Goal: Transaction & Acquisition: Purchase product/service

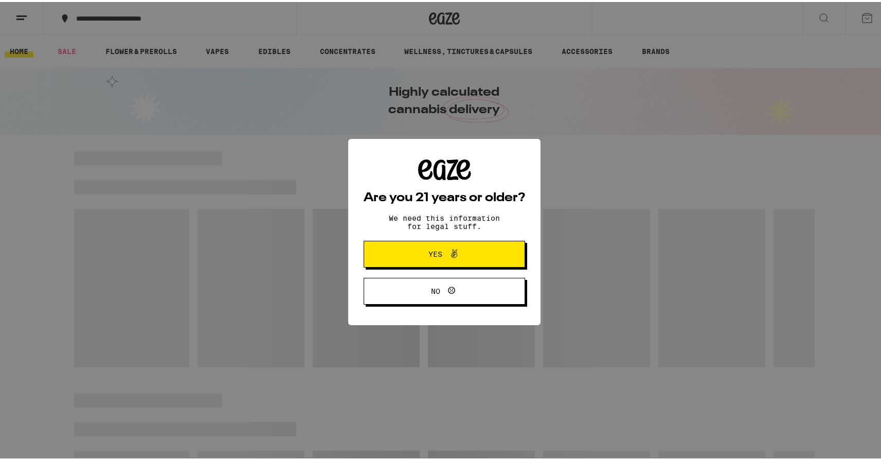
click at [399, 262] on button "Yes" at bounding box center [445, 252] width 162 height 27
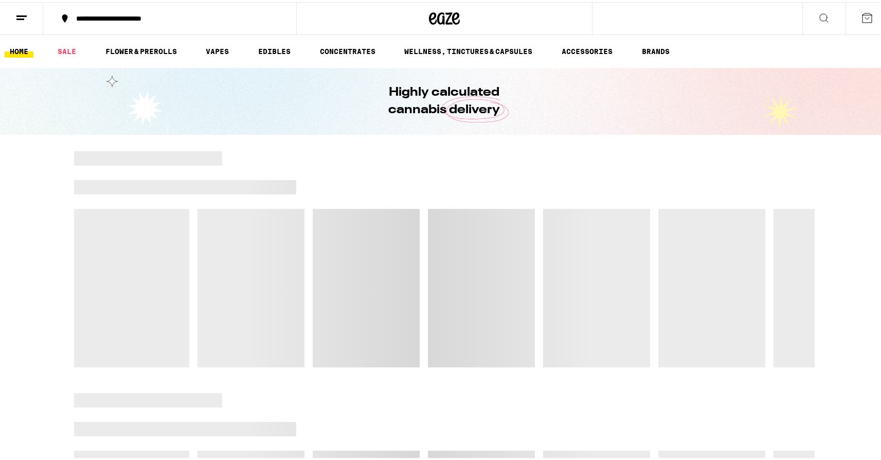
click at [126, 29] on button "**********" at bounding box center [169, 16] width 253 height 31
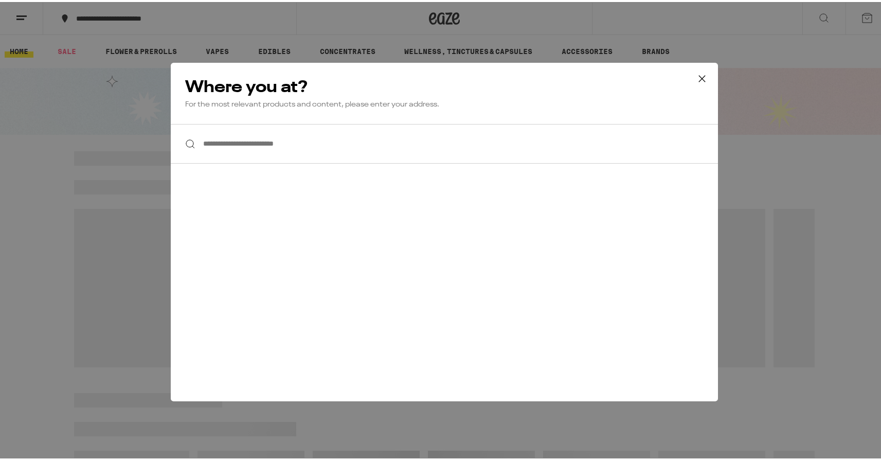
click at [278, 146] on input "**********" at bounding box center [444, 142] width 547 height 40
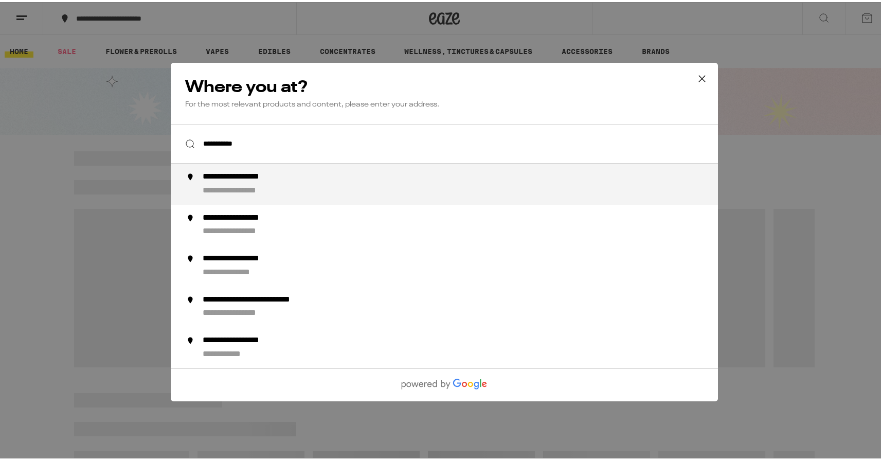
click at [281, 157] on input "**********" at bounding box center [444, 142] width 547 height 40
click at [279, 181] on div "**********" at bounding box center [251, 175] width 96 height 11
type input "**********"
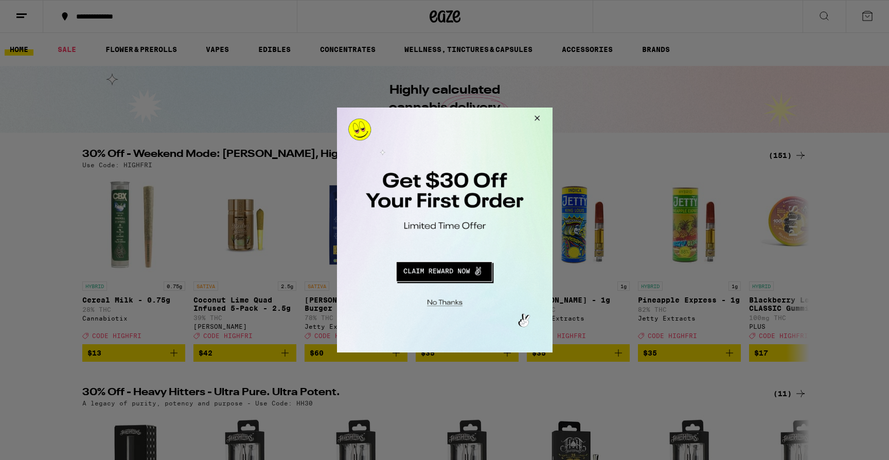
click at [451, 319] on div at bounding box center [445, 230] width 216 height 245
click at [453, 309] on div at bounding box center [445, 230] width 216 height 245
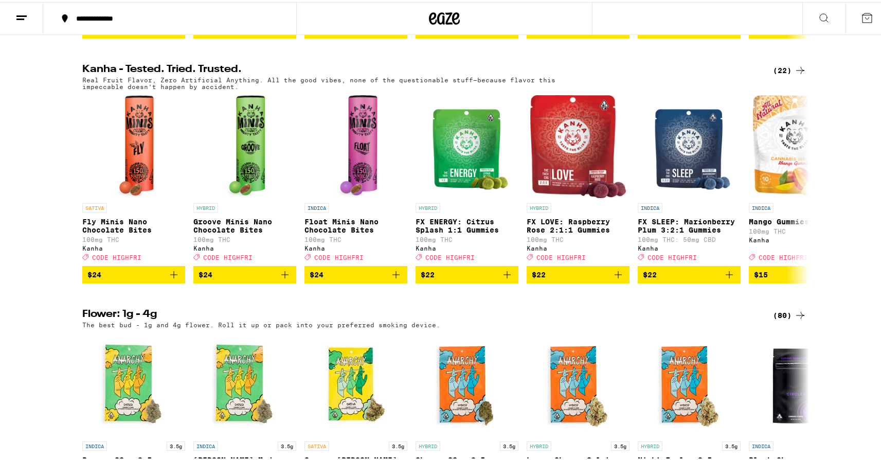
scroll to position [569, 0]
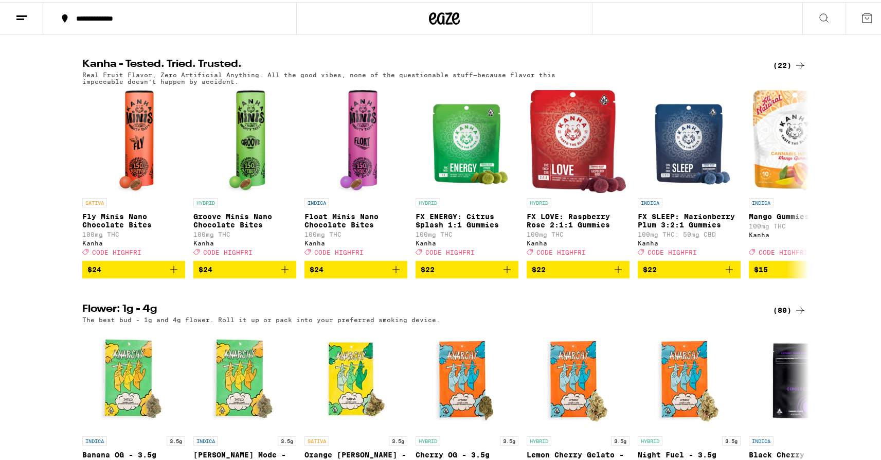
click at [862, 23] on button at bounding box center [867, 17] width 43 height 32
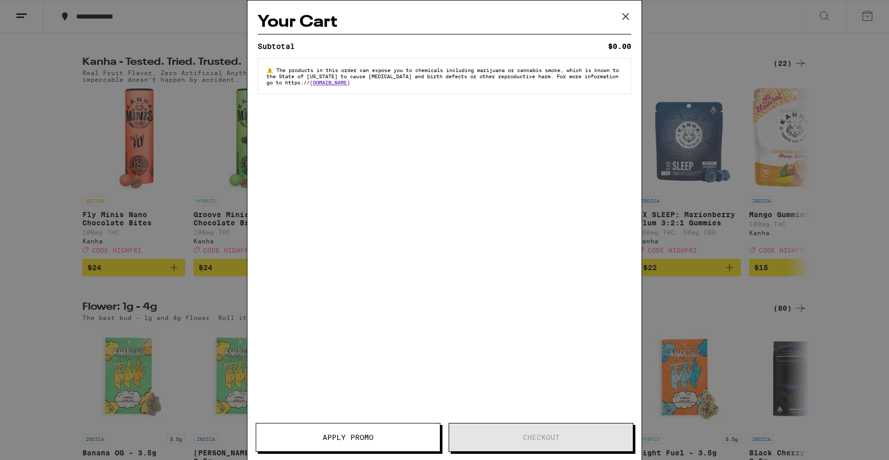
click at [861, 147] on div "Your Cart Subtotal $0.00 ⚠️ The products in this order can expose you to chemic…" at bounding box center [444, 230] width 889 height 460
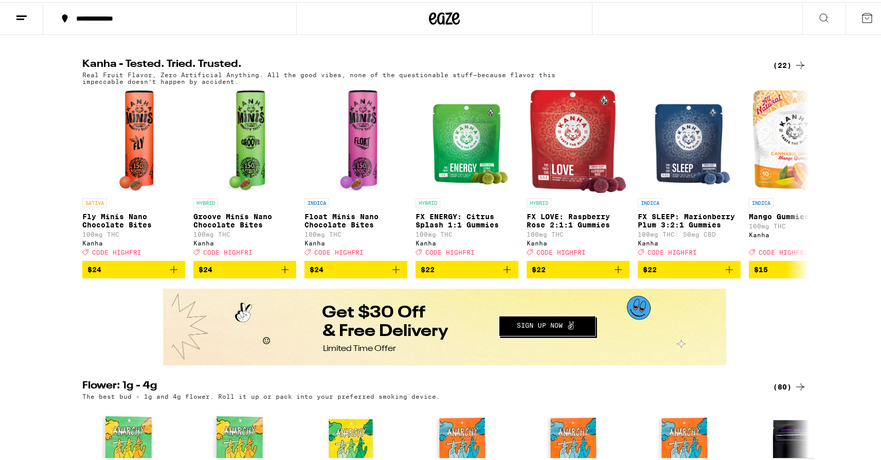
click at [19, 11] on icon at bounding box center [21, 16] width 12 height 12
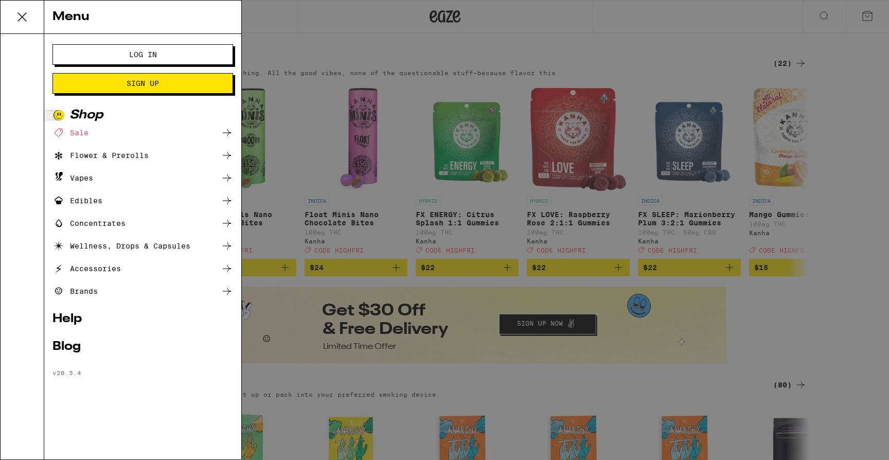
click at [138, 46] on button "Log In" at bounding box center [142, 54] width 181 height 21
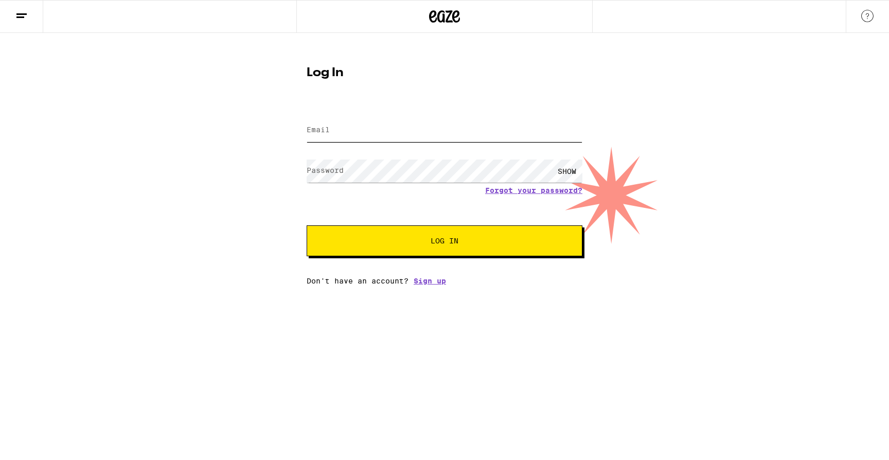
click at [349, 134] on input "Email" at bounding box center [445, 130] width 276 height 23
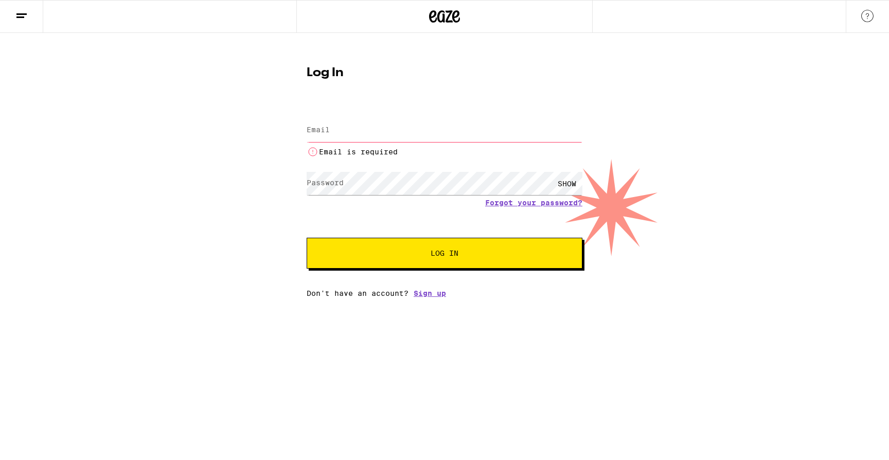
type input "[DOMAIN_NAME][EMAIL_ADDRESS][DOMAIN_NAME]"
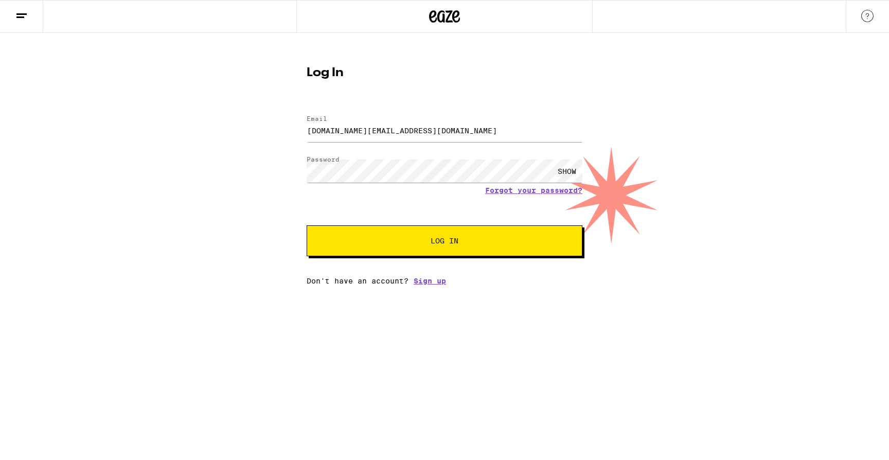
click at [573, 167] on div "SHOW" at bounding box center [567, 171] width 31 height 23
click at [508, 244] on span "Log In" at bounding box center [444, 240] width 192 height 7
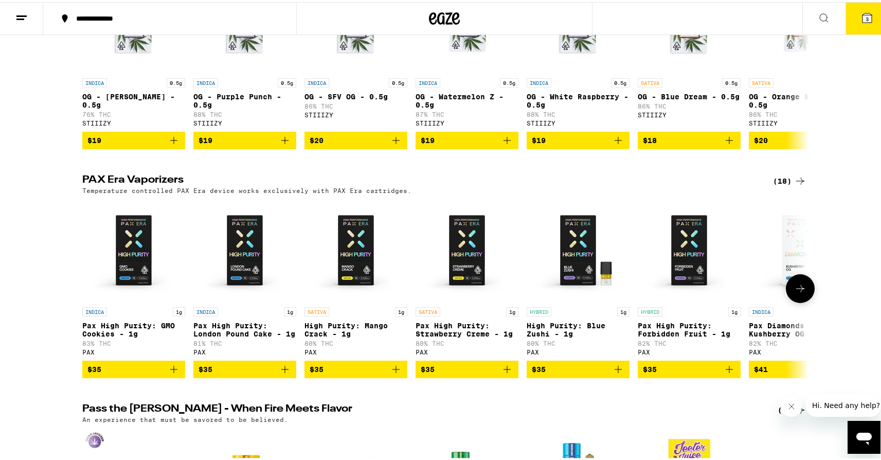
scroll to position [2190, 0]
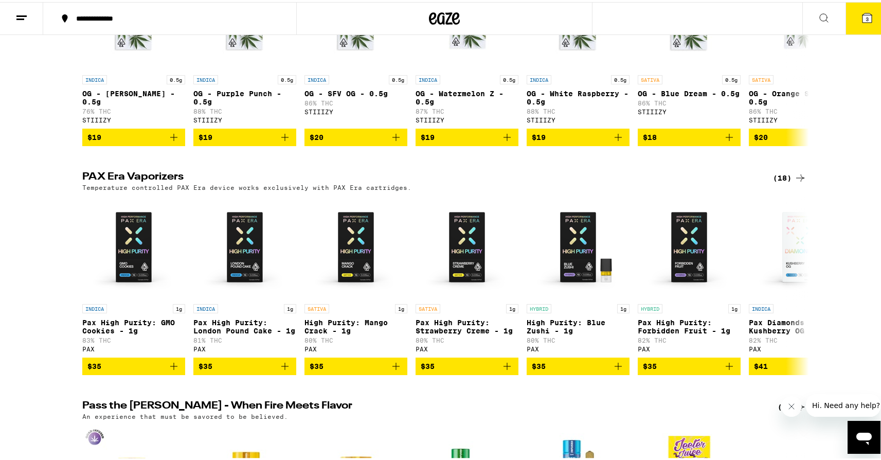
click at [148, 182] on h2 "PAX Era Vaporizers" at bounding box center [419, 176] width 674 height 12
click at [160, 230] on div "**********" at bounding box center [444, 354] width 889 height 5089
click at [148, 182] on h2 "PAX Era Vaporizers" at bounding box center [419, 176] width 674 height 12
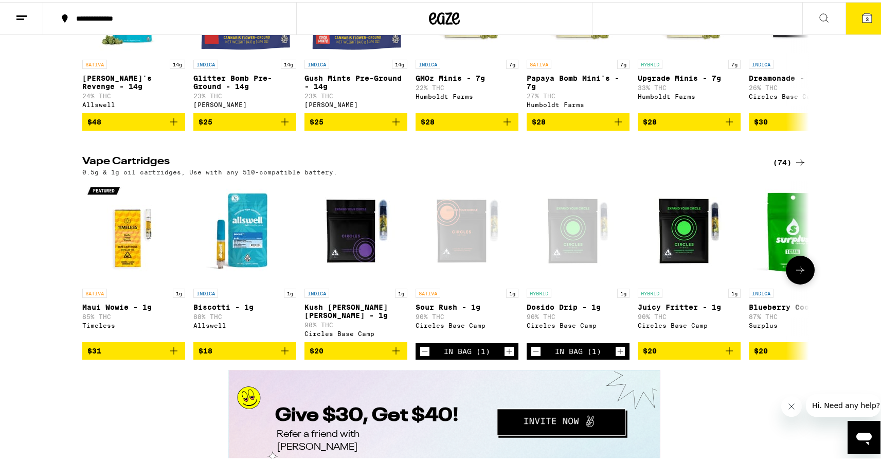
scroll to position [1426, 0]
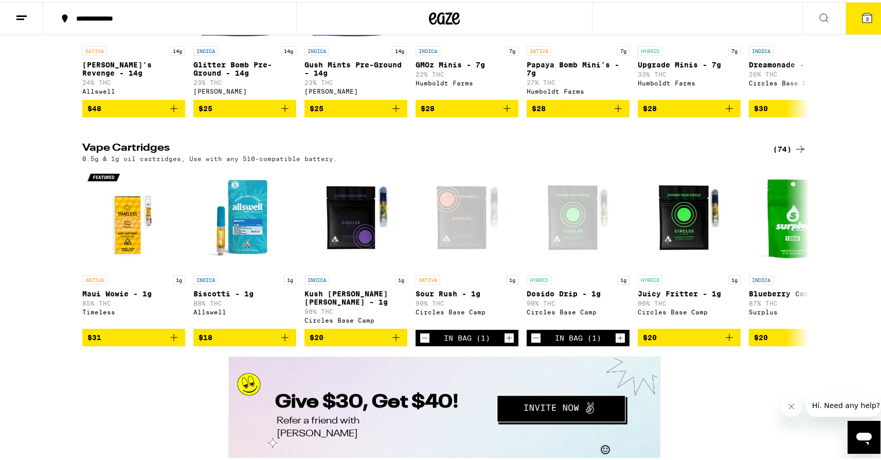
click at [863, 12] on icon at bounding box center [867, 15] width 9 height 9
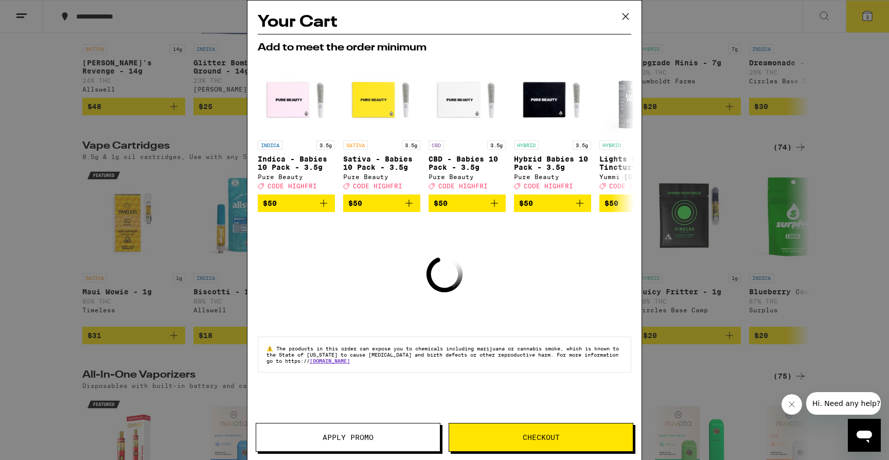
click at [623, 9] on icon at bounding box center [625, 16] width 15 height 15
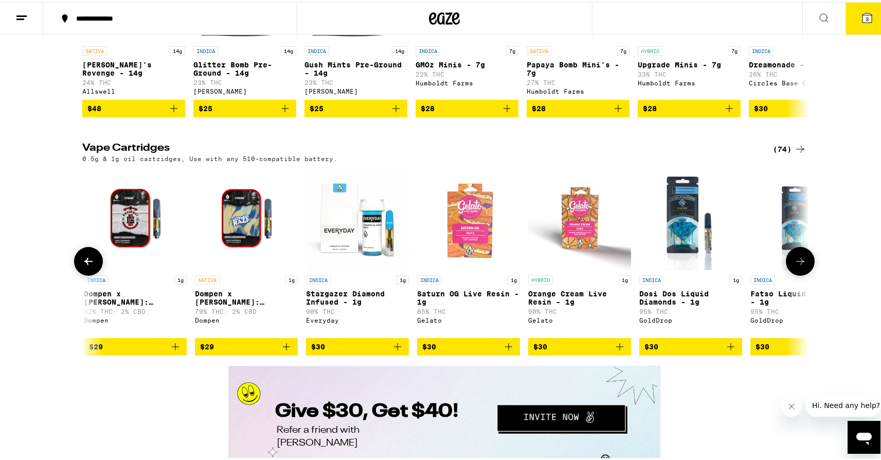
scroll to position [0, 3004]
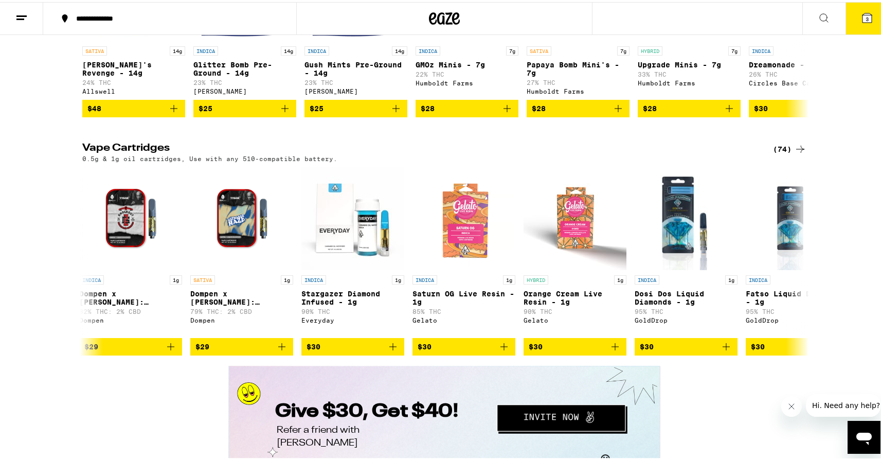
click at [774, 153] on div "(74)" at bounding box center [789, 147] width 33 height 12
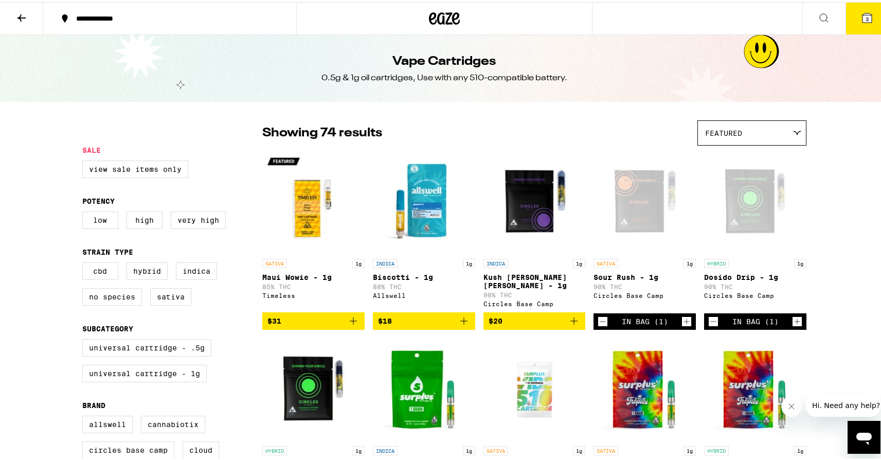
click at [774, 193] on div "Open page for Dosido Drip - 1g from Circles Base Camp" at bounding box center [755, 200] width 102 height 103
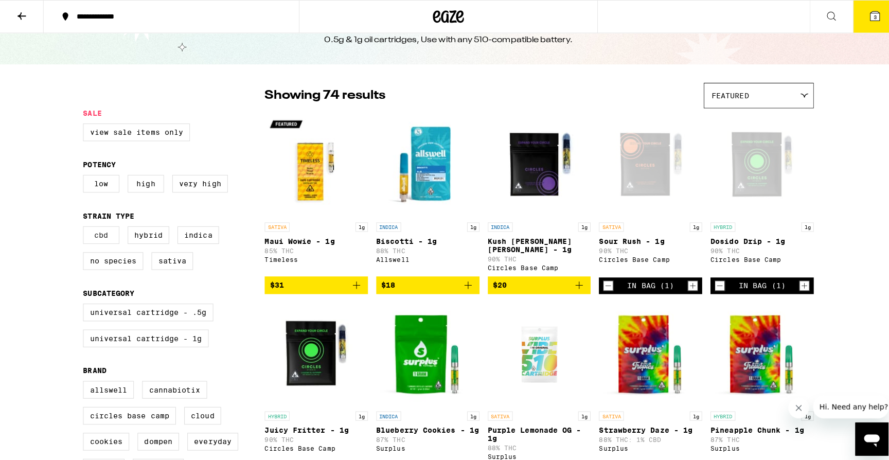
scroll to position [101, 0]
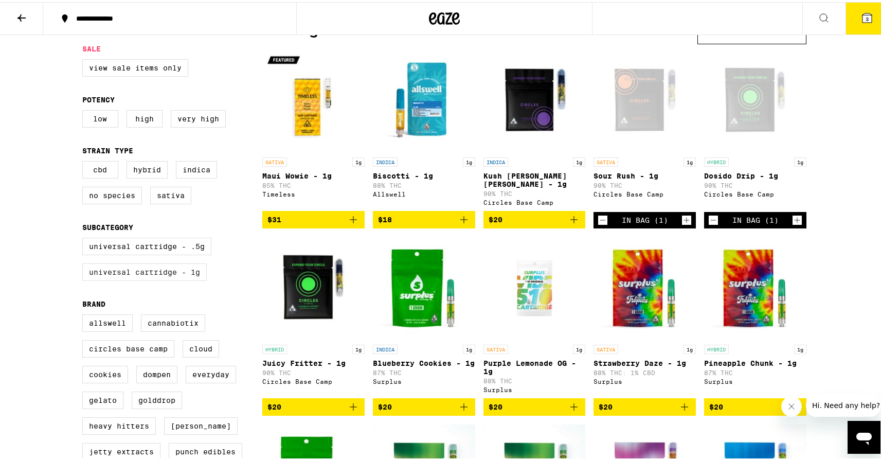
click at [123, 273] on label "Universal Cartridge - 1g" at bounding box center [144, 269] width 125 height 17
click at [85, 238] on input "Universal Cartridge - 1g" at bounding box center [84, 237] width 1 height 1
checkbox input "true"
click at [134, 253] on label "Universal Cartridge - .5g" at bounding box center [146, 244] width 129 height 17
click at [85, 238] on input "Universal Cartridge - .5g" at bounding box center [84, 237] width 1 height 1
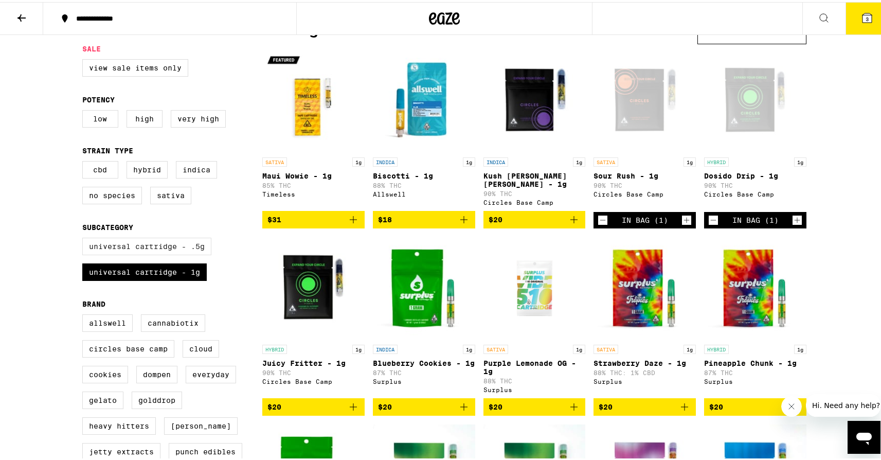
checkbox input "true"
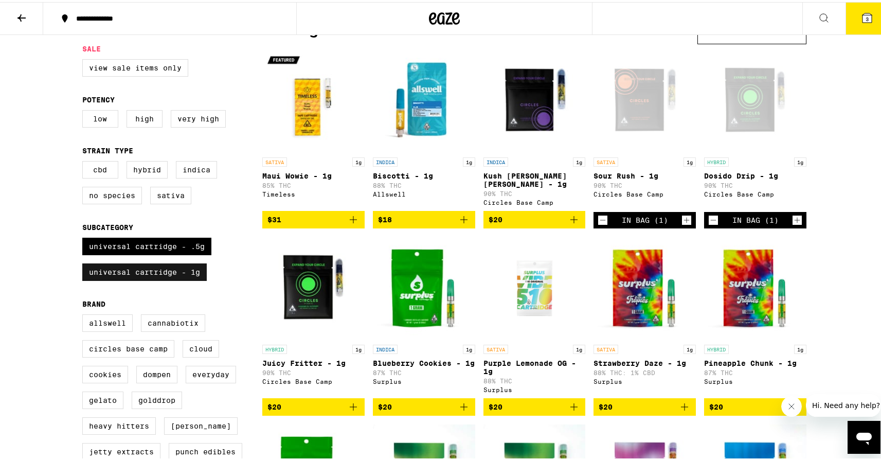
click at [133, 278] on label "Universal Cartridge - 1g" at bounding box center [144, 269] width 125 height 17
click at [85, 238] on input "Universal Cartridge - 1g" at bounding box center [84, 237] width 1 height 1
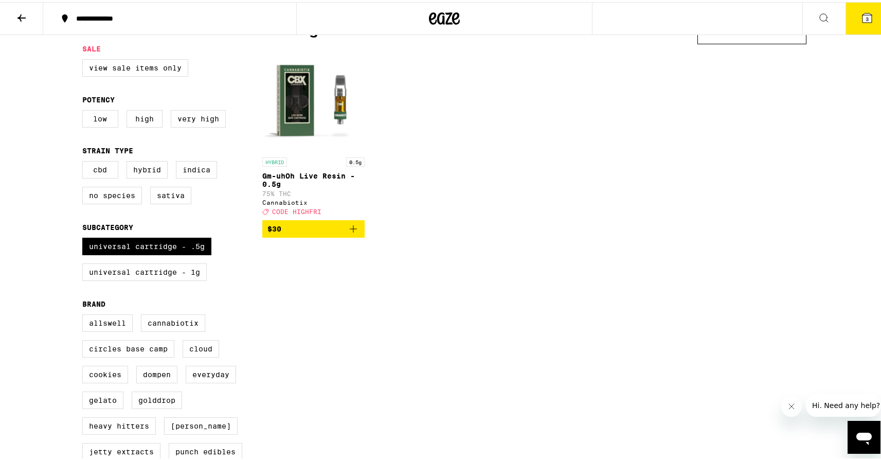
click at [349, 233] on icon "Add to bag" at bounding box center [353, 227] width 12 height 12
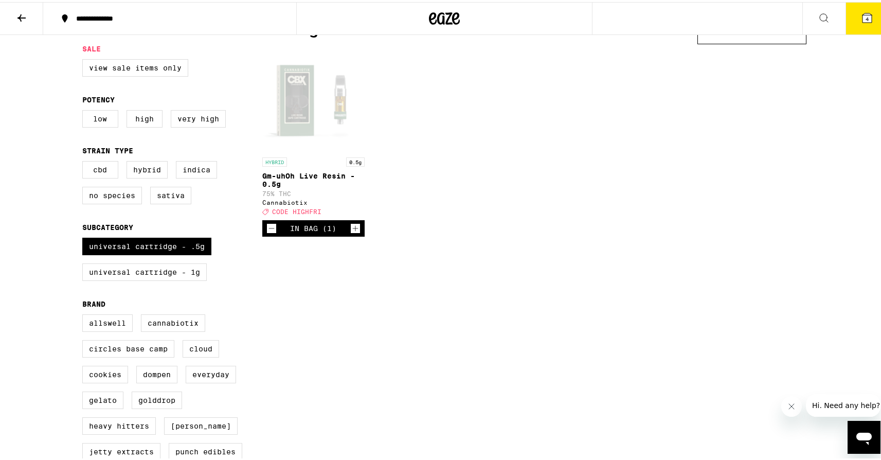
click at [502, 314] on div "Clear 1 filter Sale View Sale Items Only Potency Low High Very High Strain Type…" at bounding box center [444, 255] width 741 height 492
click at [95, 279] on label "Universal Cartridge - 1g" at bounding box center [144, 269] width 125 height 17
click at [85, 238] on input "Universal Cartridge - 1g" at bounding box center [84, 237] width 1 height 1
checkbox input "true"
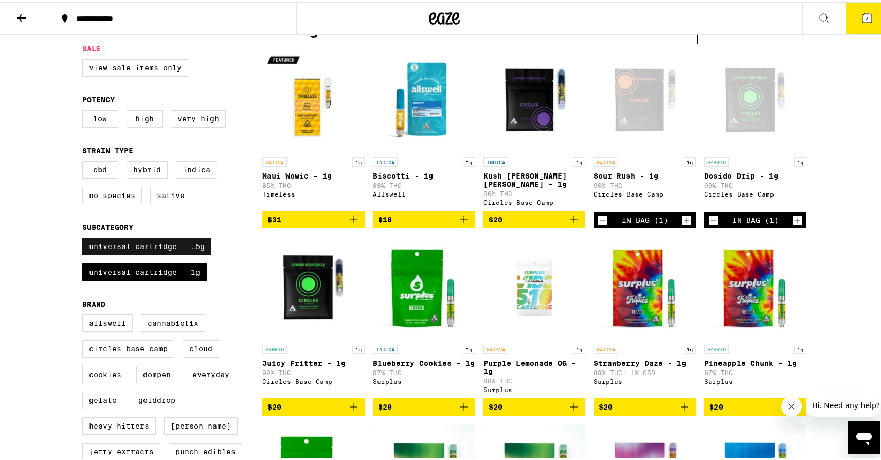
click at [153, 253] on label "Universal Cartridge - .5g" at bounding box center [146, 244] width 129 height 17
click at [85, 238] on input "Universal Cartridge - .5g" at bounding box center [84, 237] width 1 height 1
checkbox input "false"
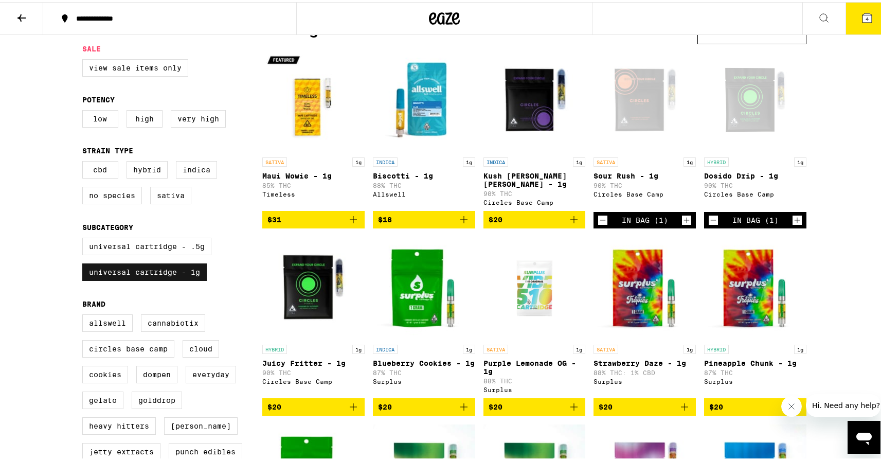
click at [148, 278] on label "Universal Cartridge - 1g" at bounding box center [144, 269] width 125 height 17
click at [85, 238] on input "Universal Cartridge - 1g" at bounding box center [84, 237] width 1 height 1
checkbox input "false"
click at [167, 330] on label "Cannabiotix" at bounding box center [173, 320] width 64 height 17
click at [85, 314] on input "Cannabiotix" at bounding box center [84, 314] width 1 height 1
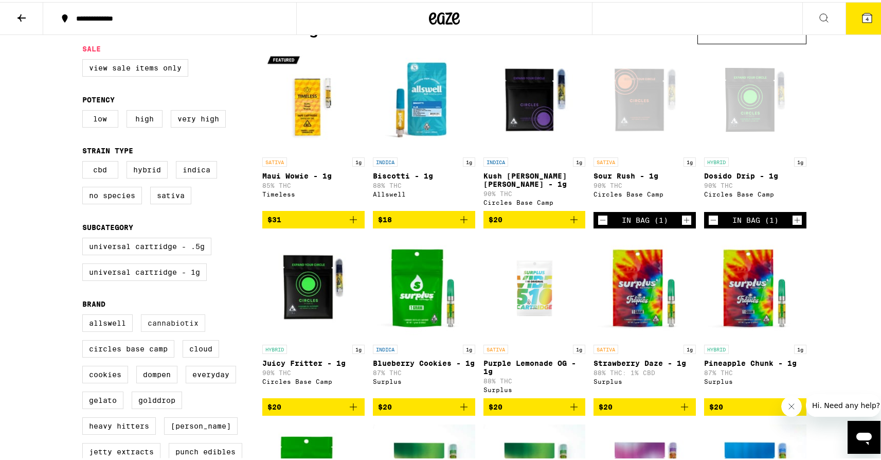
checkbox input "true"
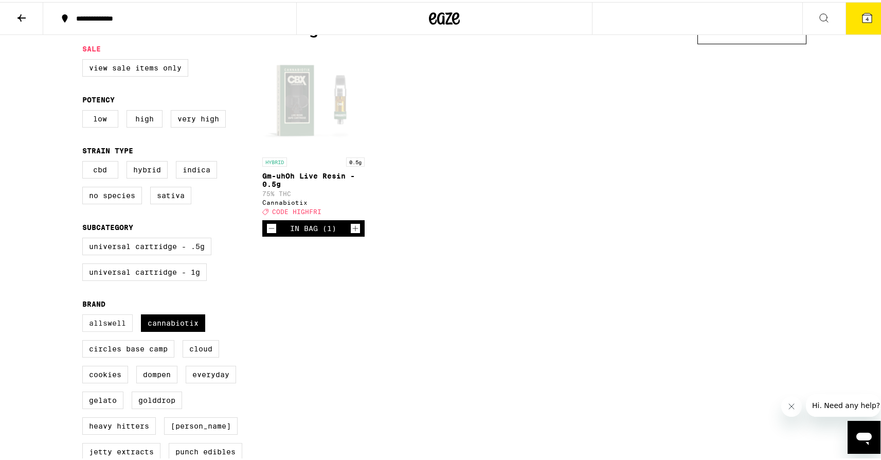
click at [125, 330] on label "Allswell" at bounding box center [107, 320] width 50 height 17
click at [85, 314] on input "Allswell" at bounding box center [84, 314] width 1 height 1
checkbox input "true"
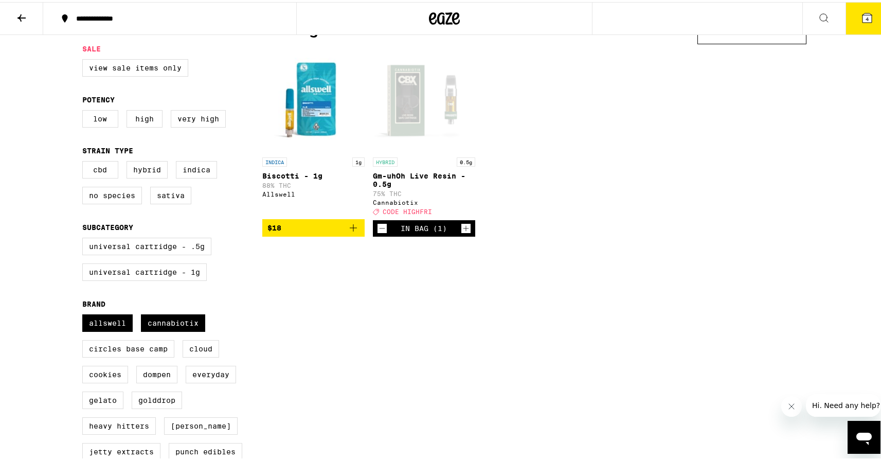
click at [352, 229] on icon "Add to bag" at bounding box center [353, 225] width 7 height 7
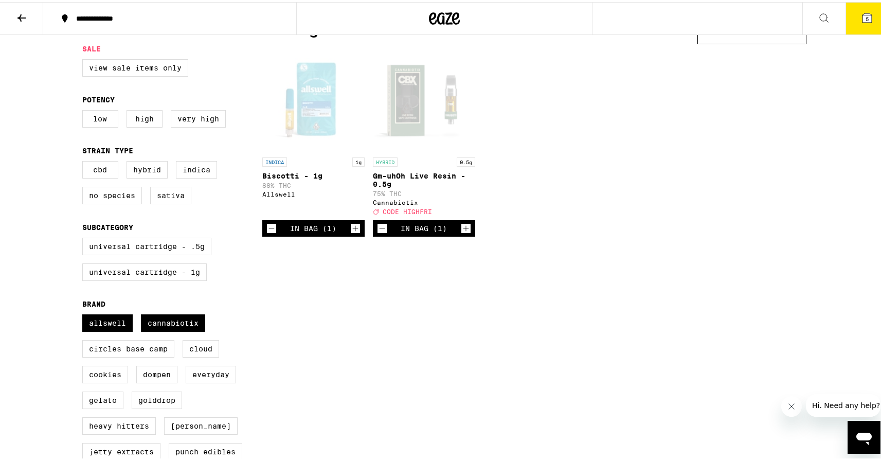
click at [851, 8] on button "5" at bounding box center [867, 17] width 43 height 32
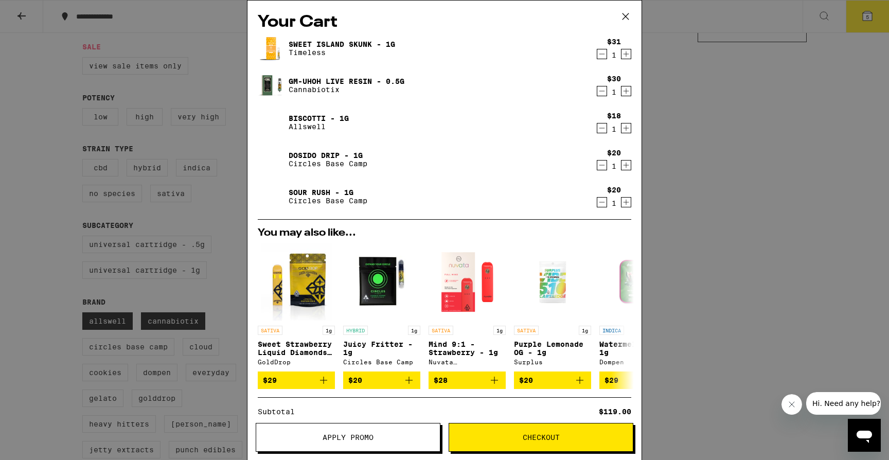
click at [87, 317] on div "Your Cart Sweet Island Skunk - 1g Timeless $31 1 Gm-uhOh Live Resin - 0.5g Cann…" at bounding box center [444, 230] width 889 height 460
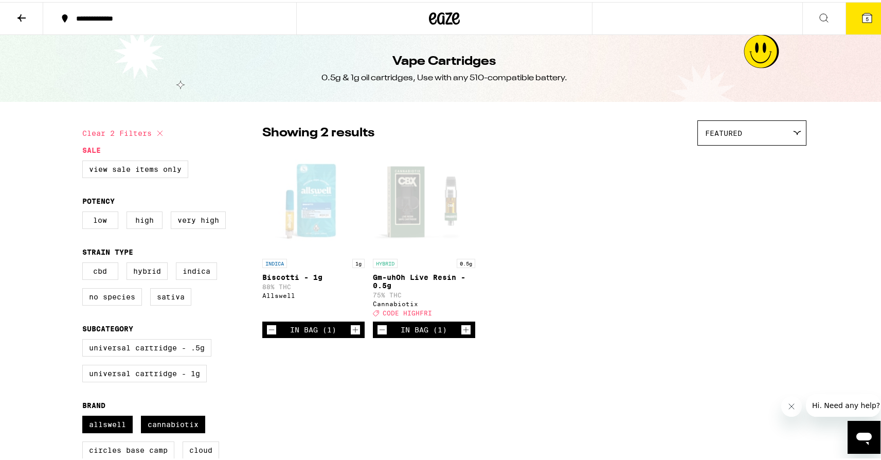
click at [863, 18] on icon at bounding box center [867, 15] width 9 height 9
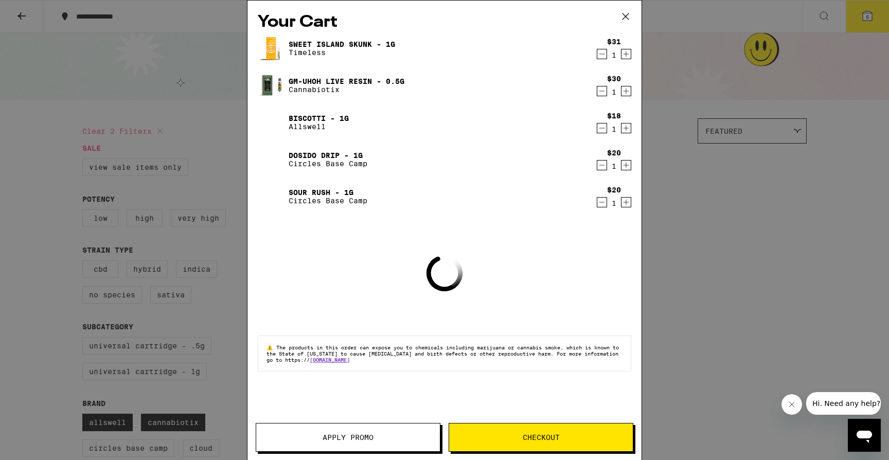
click at [385, 438] on span "Apply Promo" at bounding box center [348, 437] width 184 height 7
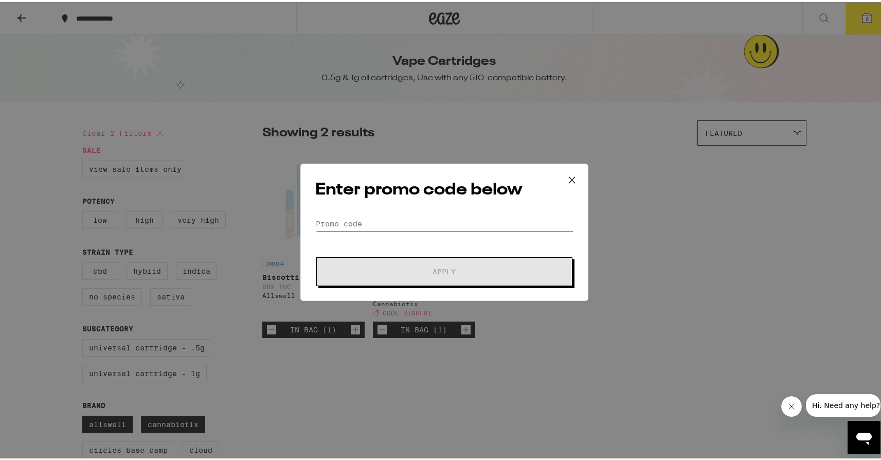
click at [391, 221] on input "Promo Code" at bounding box center [444, 221] width 258 height 15
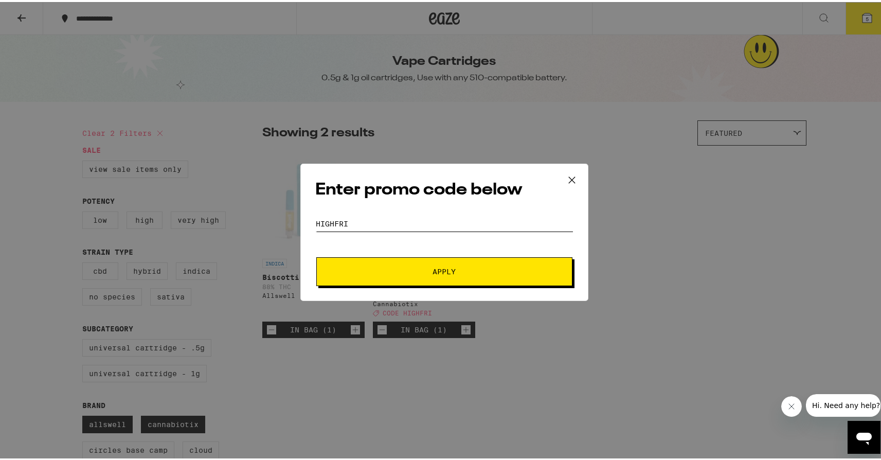
type input "HIGHFRI"
click at [316, 255] on button "Apply" at bounding box center [444, 269] width 256 height 29
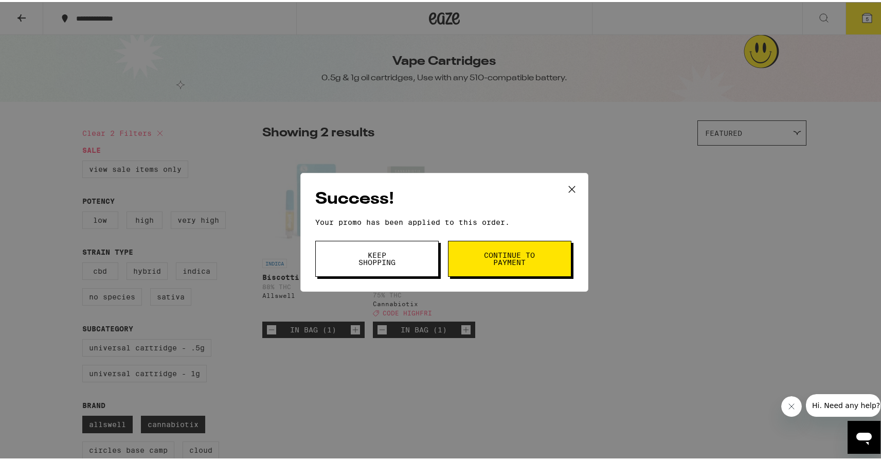
click at [492, 258] on span "Continue to payment" at bounding box center [510, 257] width 52 height 14
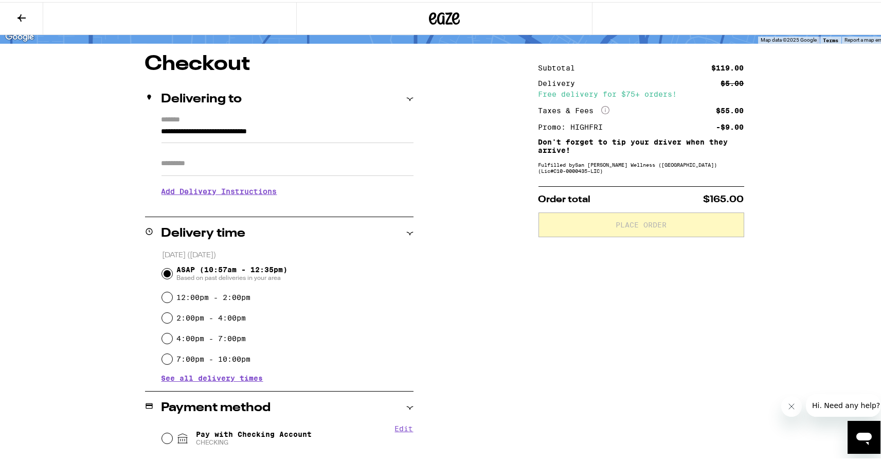
scroll to position [73, 0]
click at [296, 166] on input "Apt/Suite" at bounding box center [288, 161] width 252 height 25
type input "****"
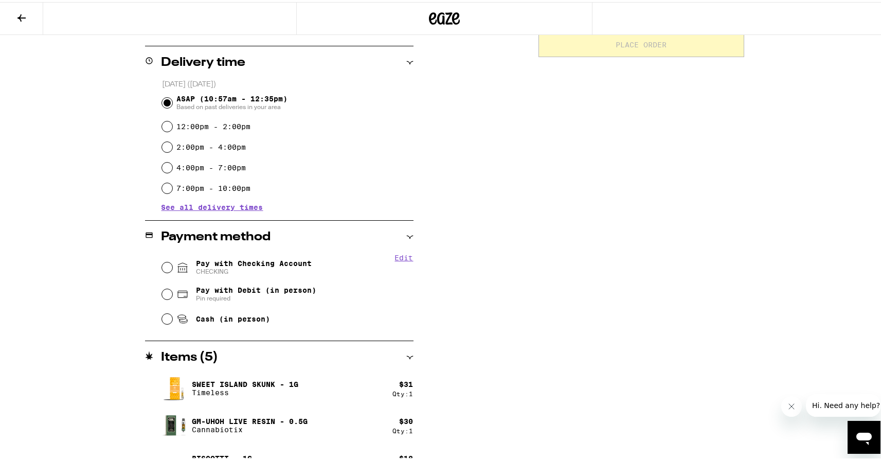
scroll to position [259, 0]
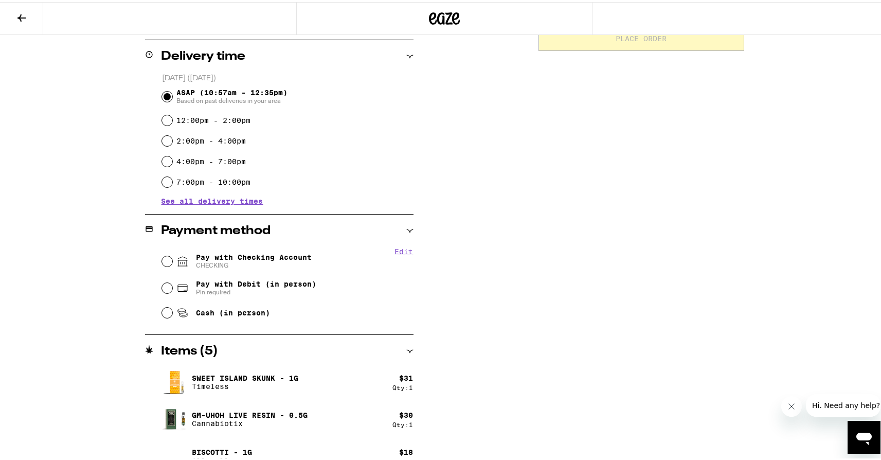
click at [276, 270] on div "Pay with Checking Account CHECKING" at bounding box center [288, 259] width 252 height 27
click at [283, 257] on span "Pay with Checking Account CHECKING" at bounding box center [254, 259] width 116 height 16
click at [172, 257] on input "Pay with Checking Account CHECKING" at bounding box center [167, 259] width 10 height 10
radio input "true"
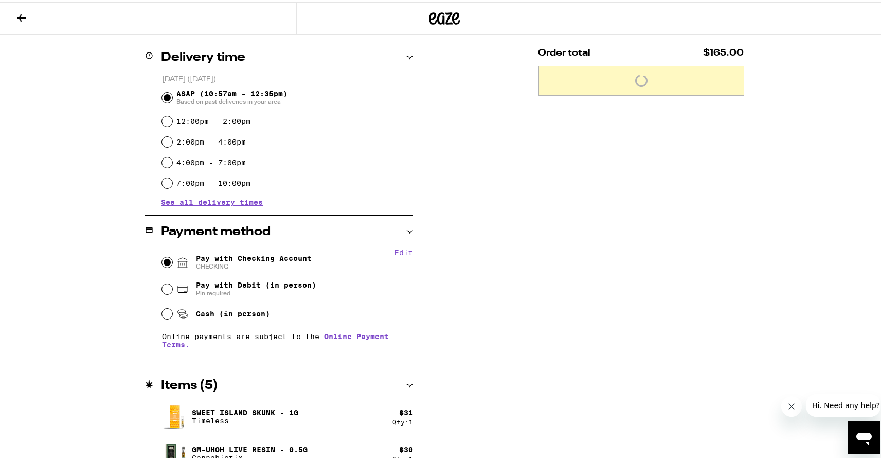
scroll to position [257, 0]
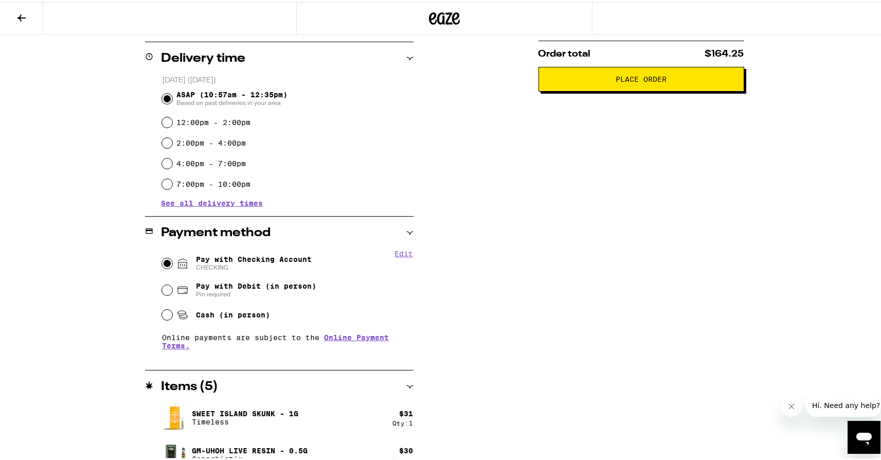
click at [704, 80] on span "Place Order" at bounding box center [641, 77] width 188 height 7
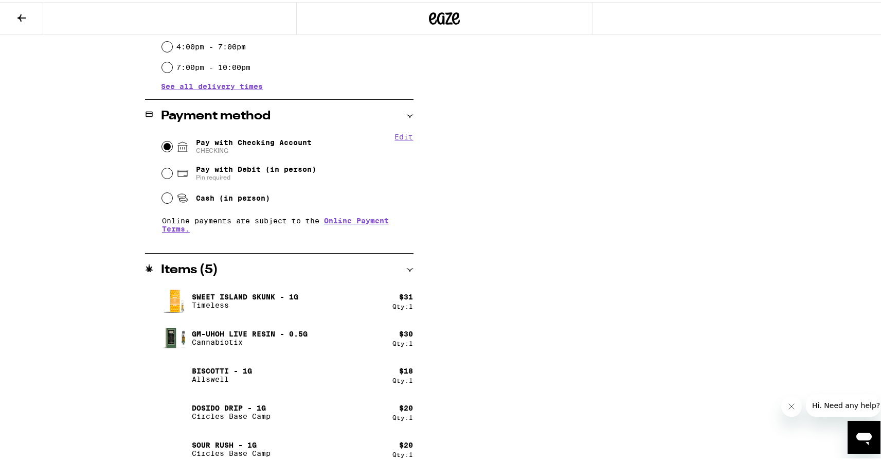
scroll to position [384, 0]
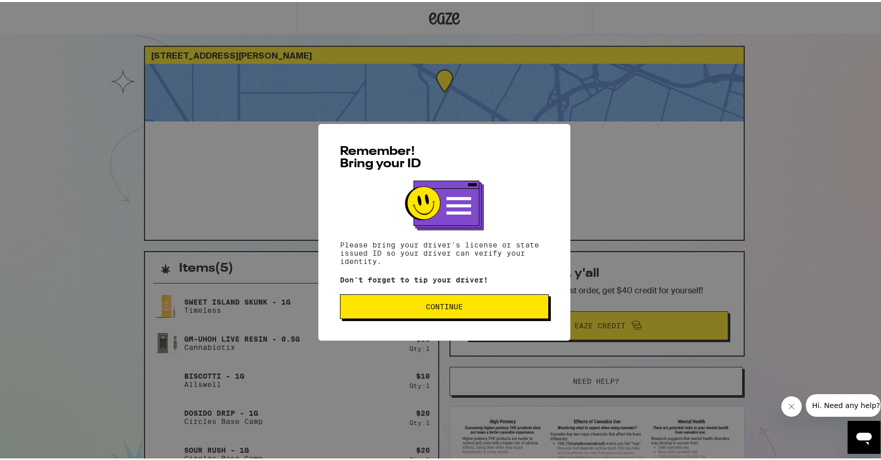
scroll to position [74, 0]
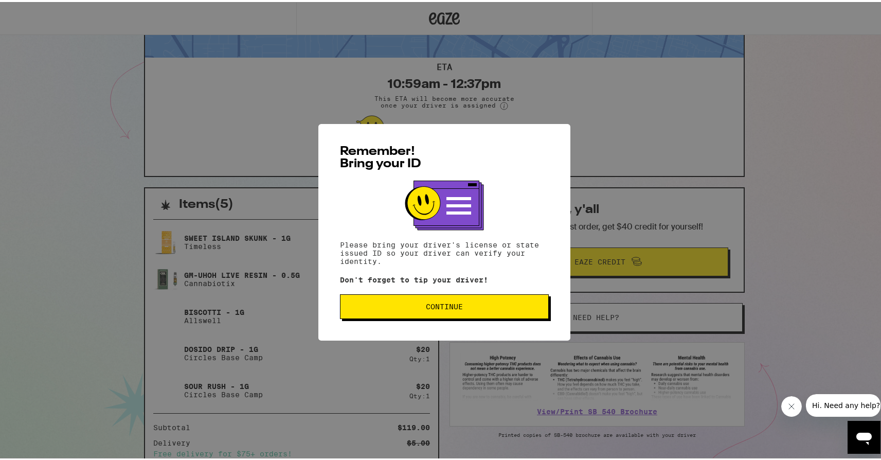
click at [450, 325] on div "Remember! Bring your ID Please bring your driver's license or state issued ID s…" at bounding box center [445, 230] width 252 height 217
click at [449, 308] on span "Continue" at bounding box center [444, 304] width 37 height 7
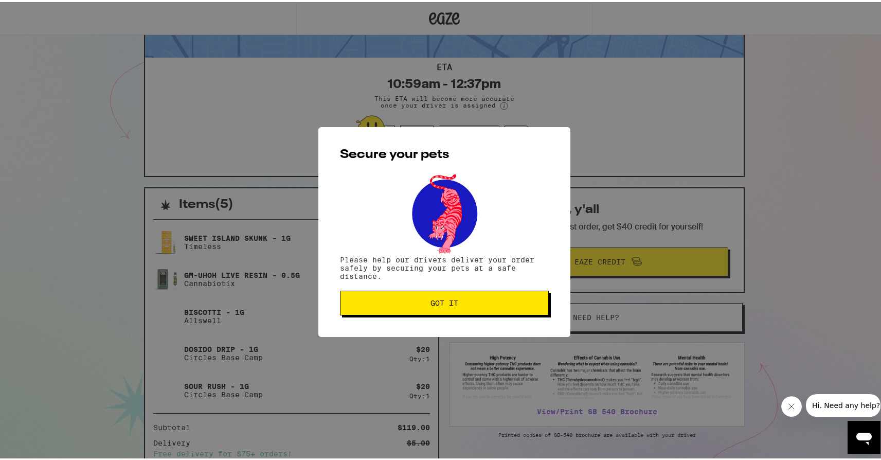
click at [449, 309] on button "Got it" at bounding box center [444, 301] width 209 height 25
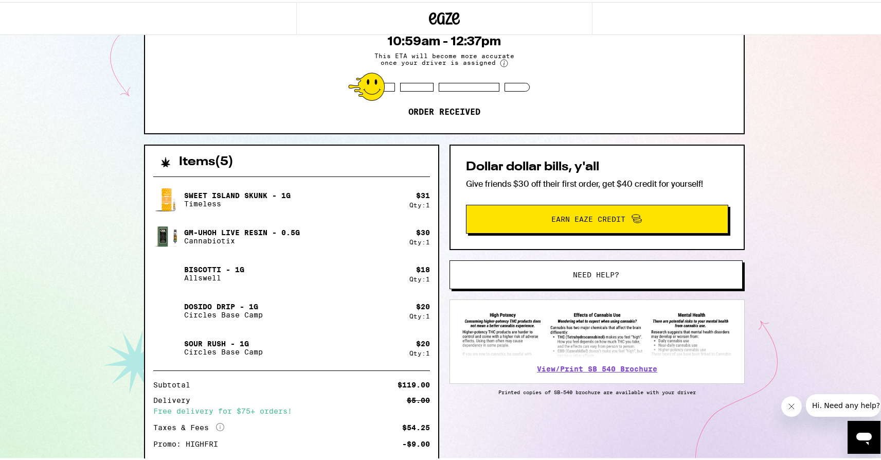
scroll to position [183, 0]
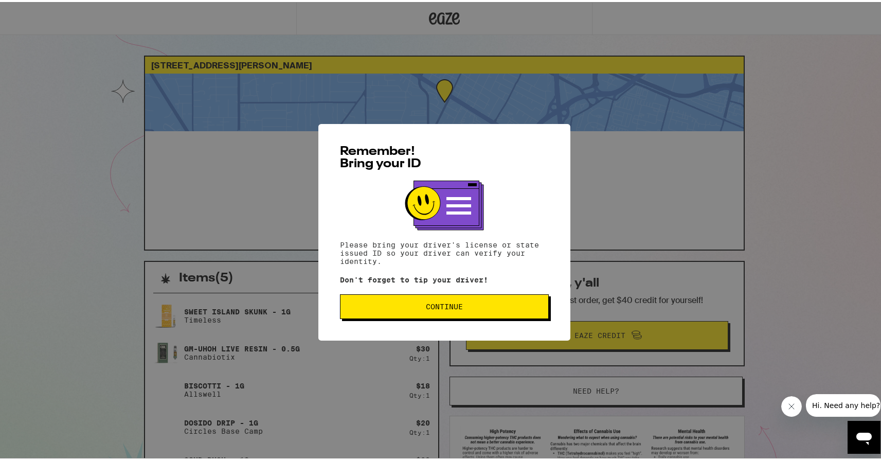
click at [416, 311] on button "Continue" at bounding box center [444, 304] width 209 height 25
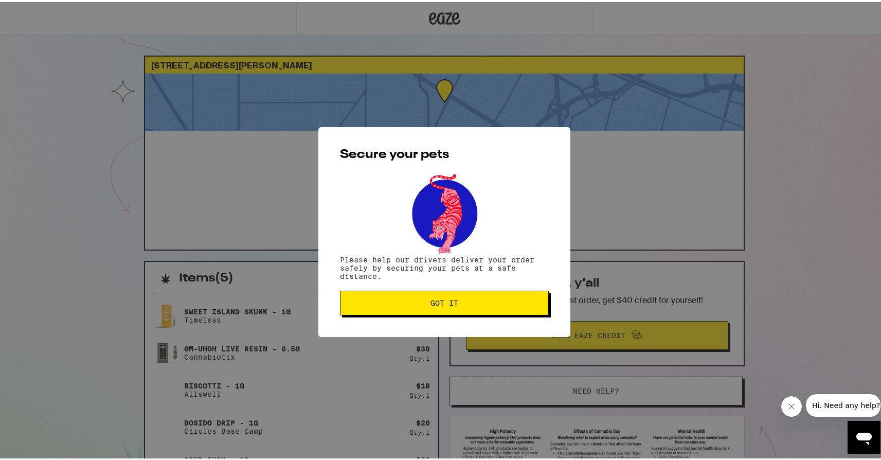
click at [416, 309] on button "Got it" at bounding box center [444, 301] width 209 height 25
